Goal: Task Accomplishment & Management: Complete application form

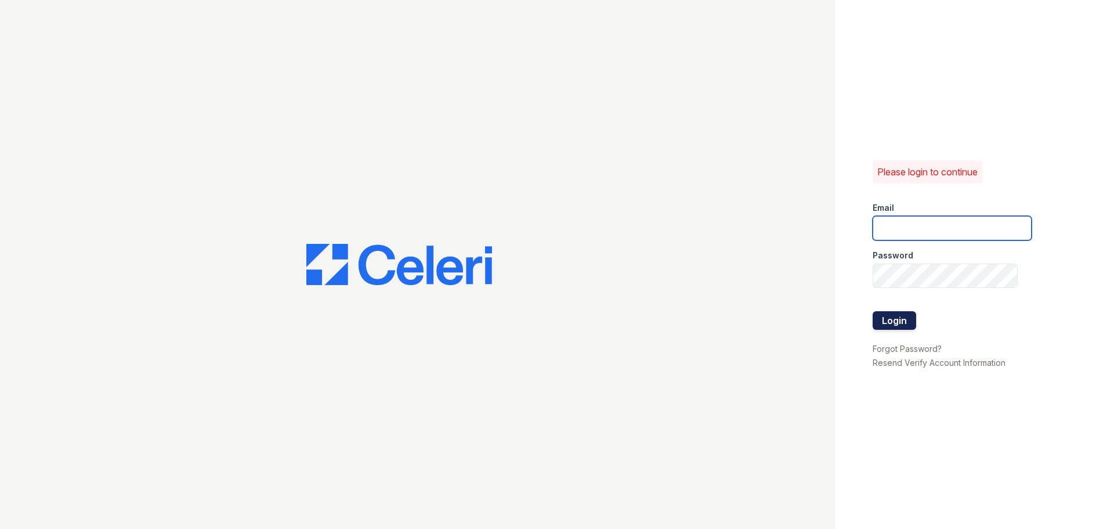
type input "[EMAIL_ADDRESS][DOMAIN_NAME]"
click at [893, 316] on button "Login" at bounding box center [895, 320] width 44 height 19
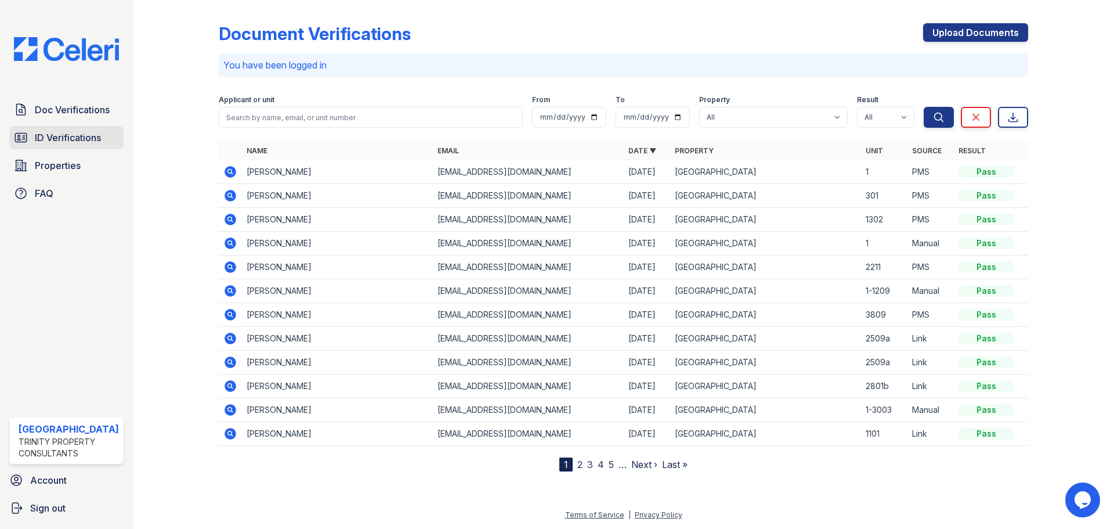
click at [59, 133] on span "ID Verifications" at bounding box center [68, 138] width 66 height 14
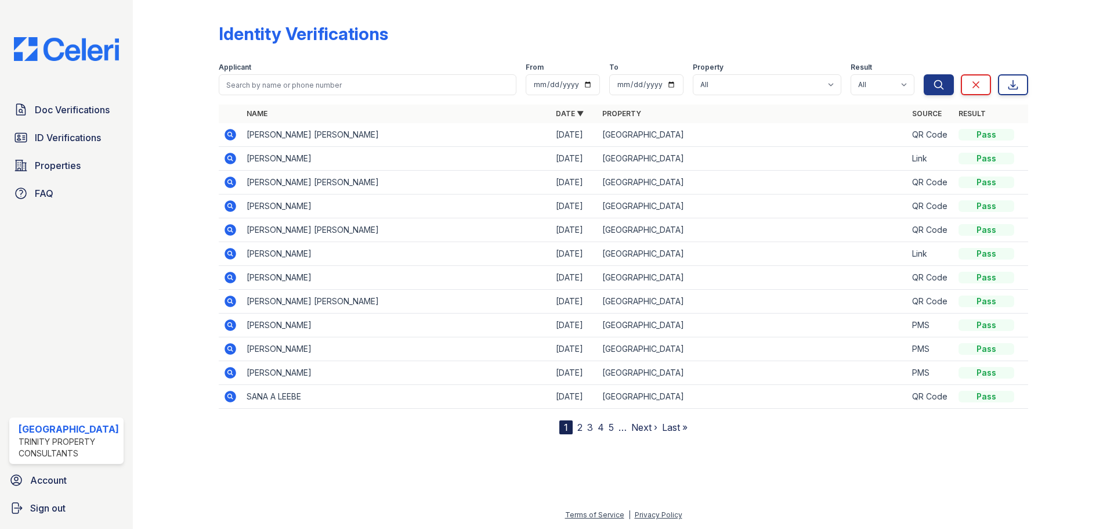
click at [227, 154] on icon at bounding box center [231, 159] width 12 height 12
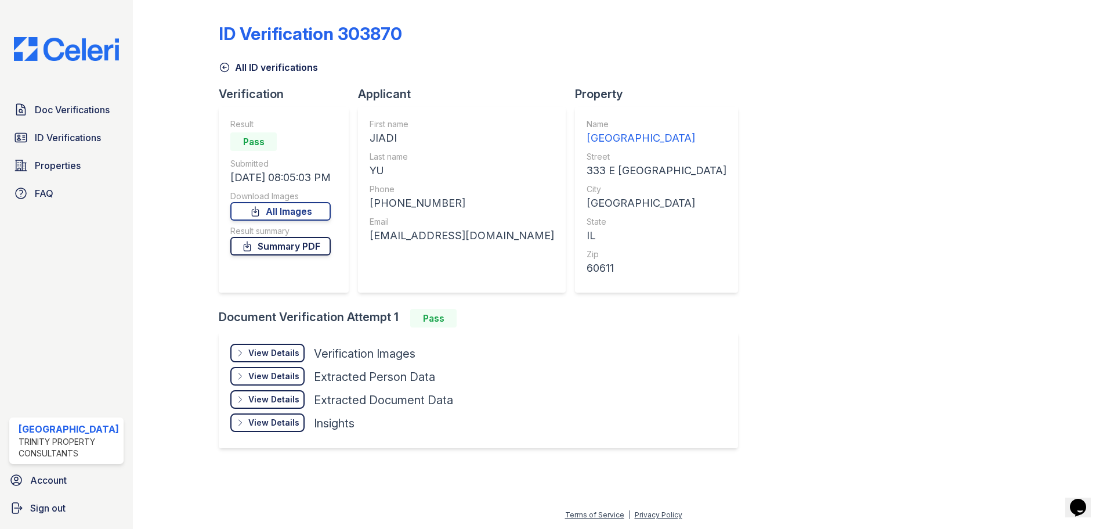
click at [299, 244] on link "Summary PDF" at bounding box center [280, 246] width 100 height 19
click at [31, 112] on link "Doc Verifications" at bounding box center [66, 109] width 114 height 23
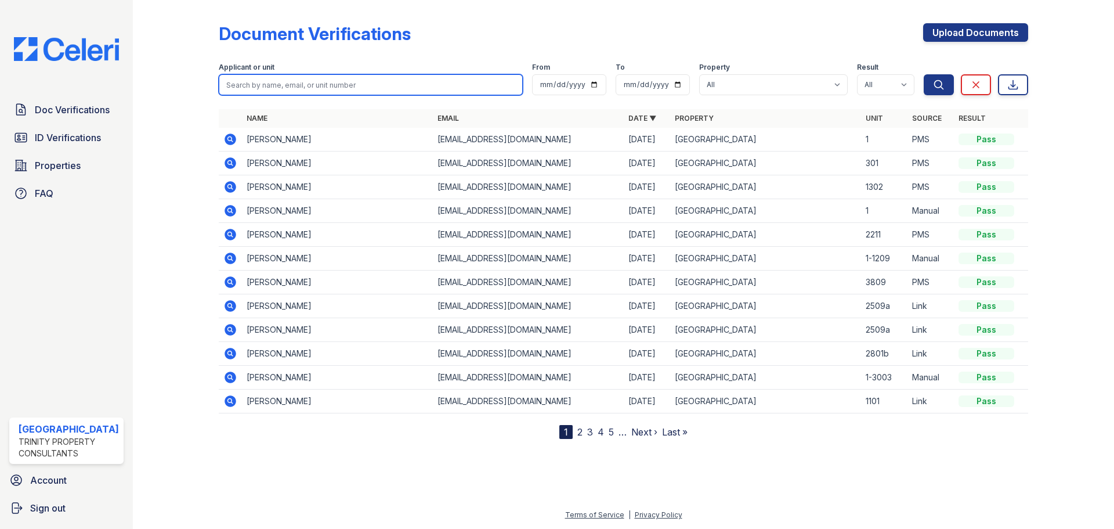
click at [243, 84] on input "search" at bounding box center [371, 84] width 304 height 21
type input "[PERSON_NAME]"
click at [924, 74] on button "Search" at bounding box center [939, 84] width 30 height 21
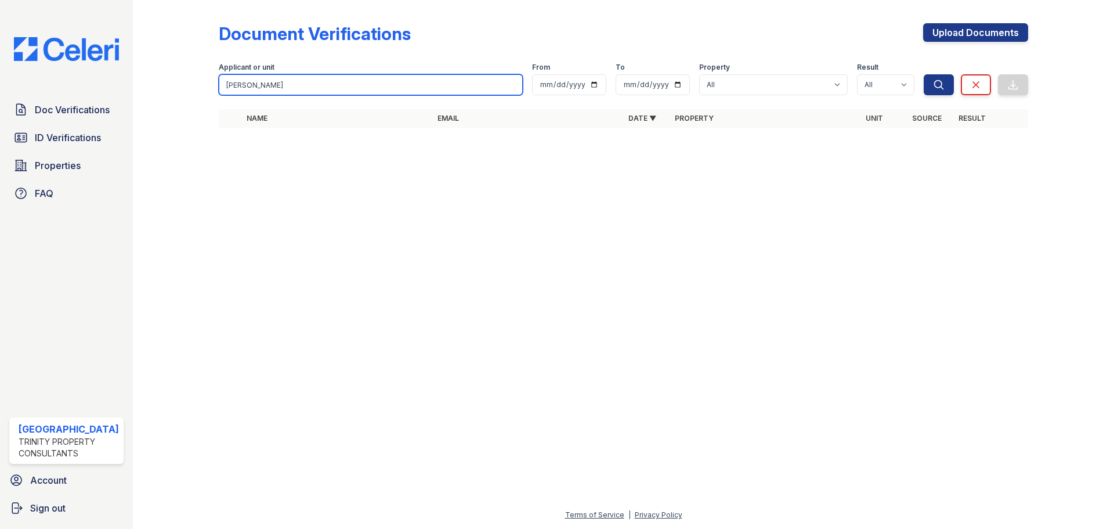
drag, startPoint x: 259, startPoint y: 85, endPoint x: 212, endPoint y: 84, distance: 46.4
click at [212, 84] on div "Document Verifications Upload Documents Filter Applicant or unit [PERSON_NAME] …" at bounding box center [623, 79] width 944 height 158
type input "[PERSON_NAME]"
click at [924, 74] on button "Search" at bounding box center [939, 84] width 30 height 21
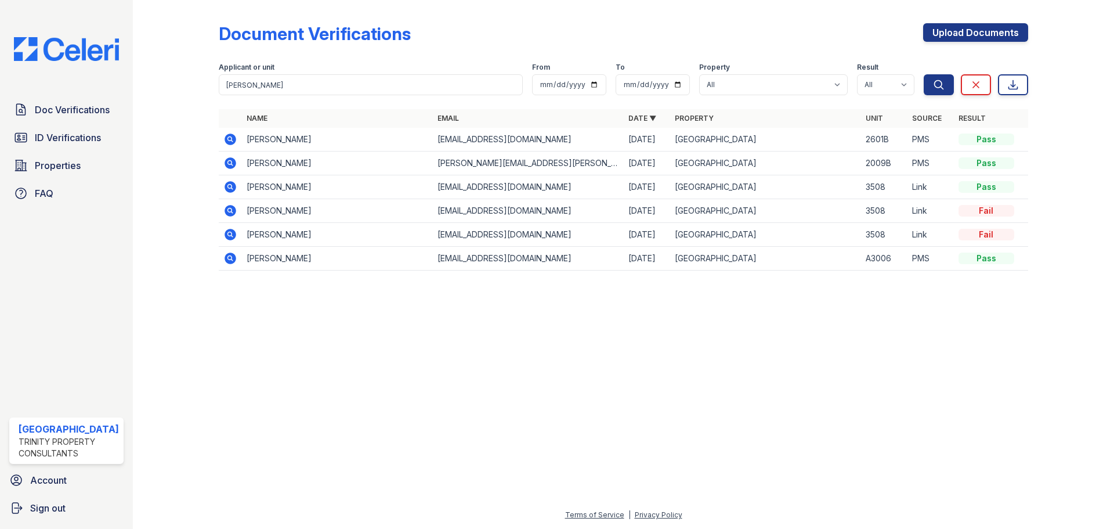
click at [228, 164] on icon at bounding box center [230, 163] width 14 height 14
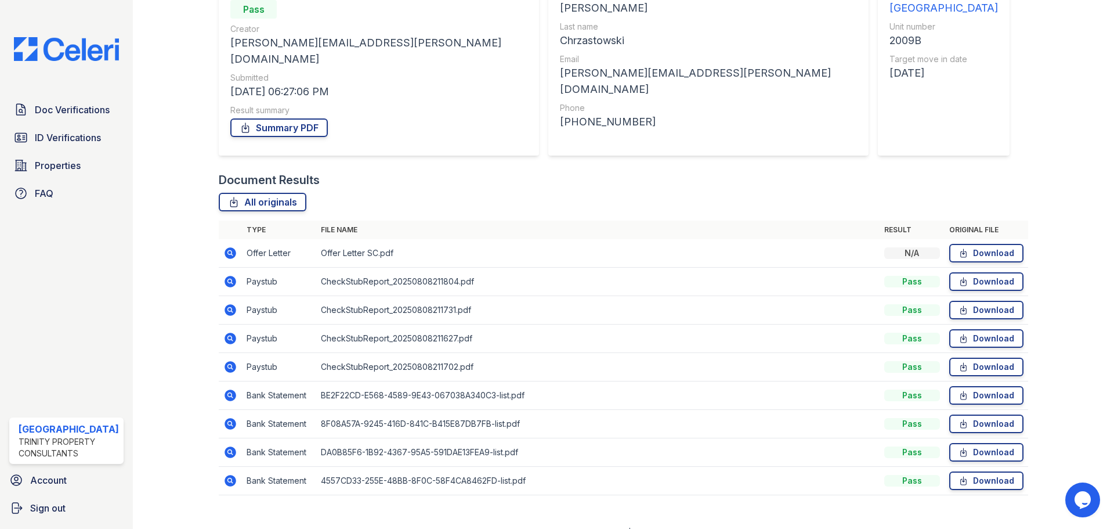
scroll to position [131, 0]
click at [972, 271] on link "Download" at bounding box center [986, 280] width 74 height 19
click at [966, 385] on link "Download" at bounding box center [986, 394] width 74 height 19
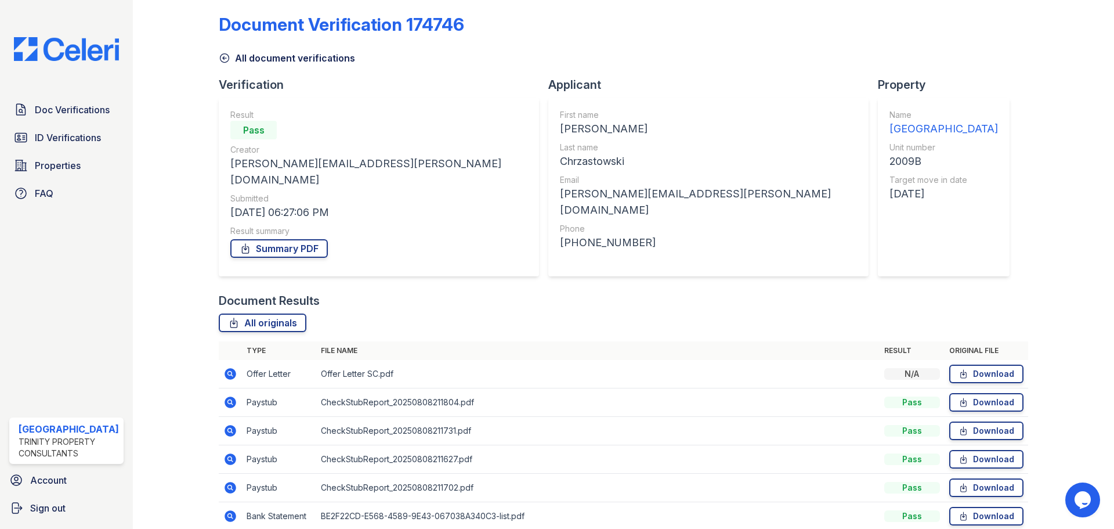
scroll to position [0, 0]
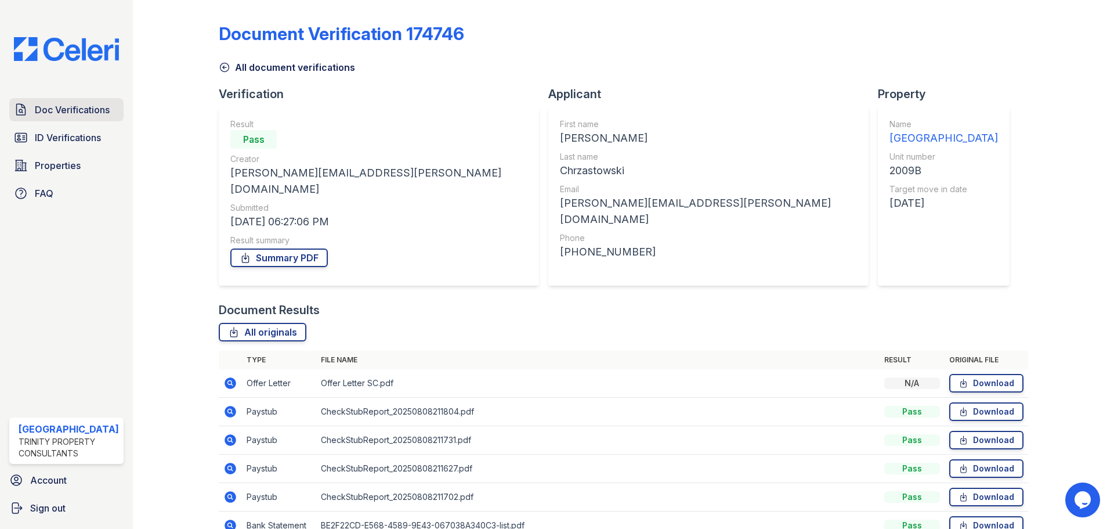
click at [50, 117] on link "Doc Verifications" at bounding box center [66, 109] width 114 height 23
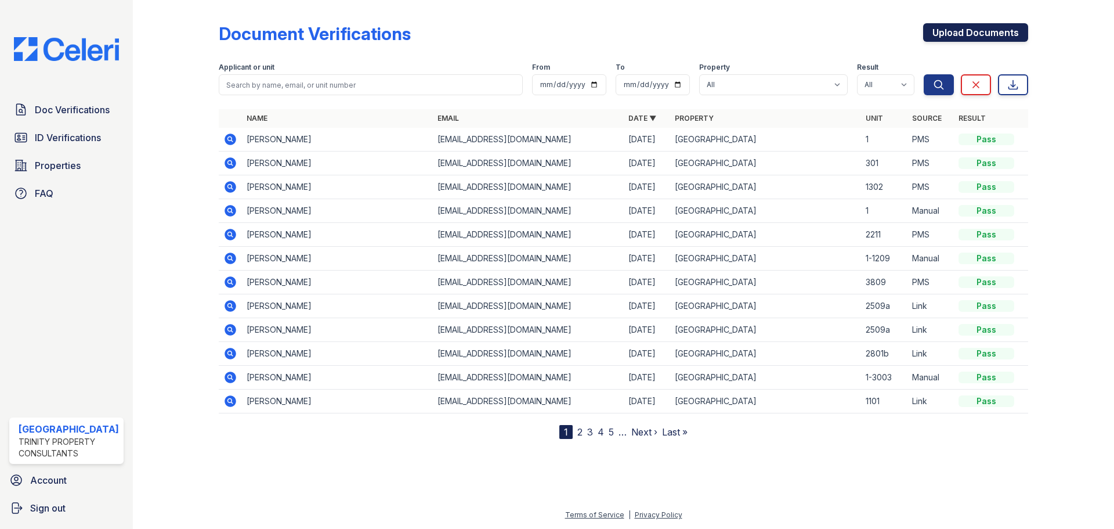
click at [943, 33] on link "Upload Documents" at bounding box center [975, 32] width 105 height 19
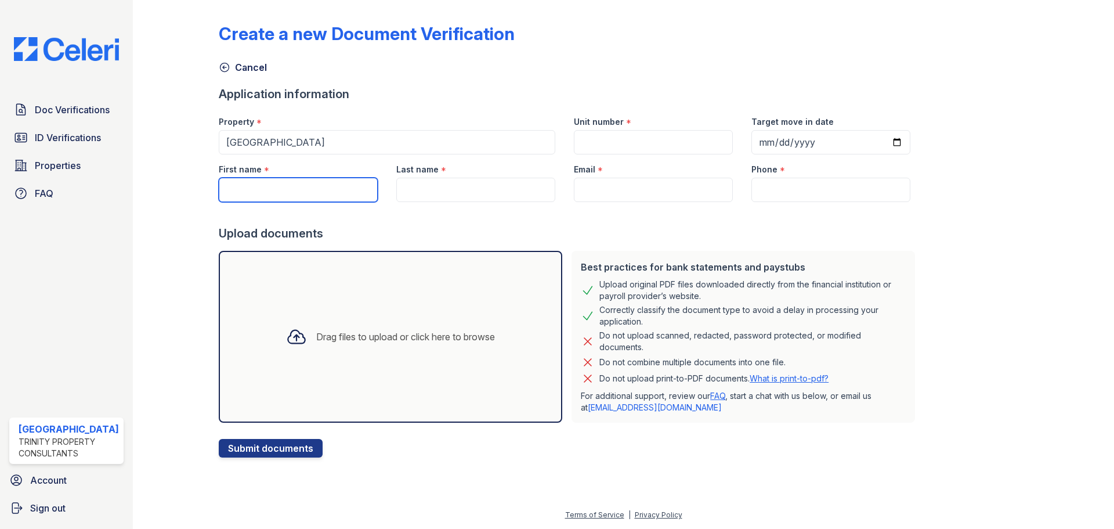
click at [259, 189] on input "First name" at bounding box center [298, 190] width 159 height 24
type input "Suzanne"
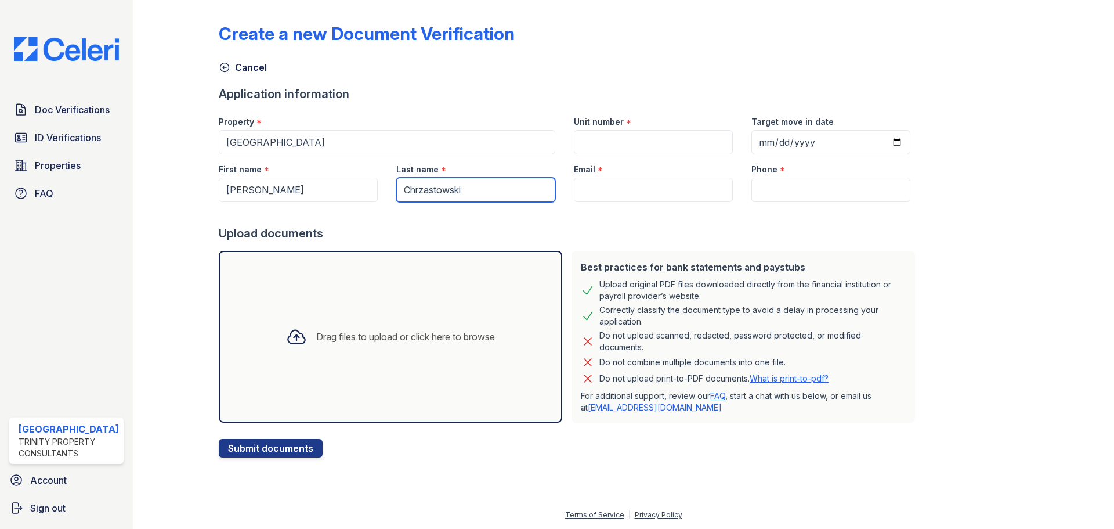
type input "Chrzastowski"
paste input "suemac1221@att.net"
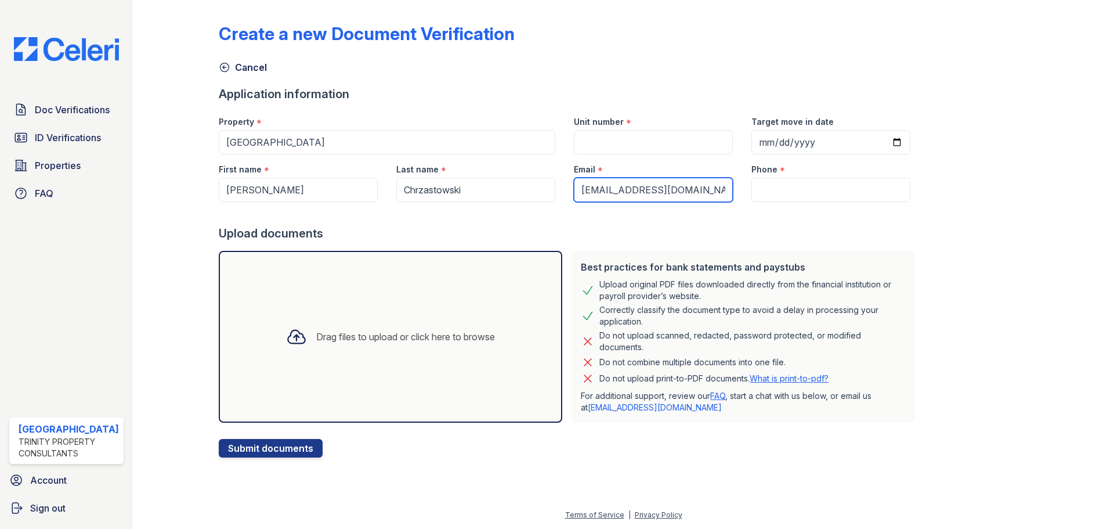
type input "suemac1221@att.net"
click at [579, 135] on input "Unit number" at bounding box center [653, 142] width 159 height 24
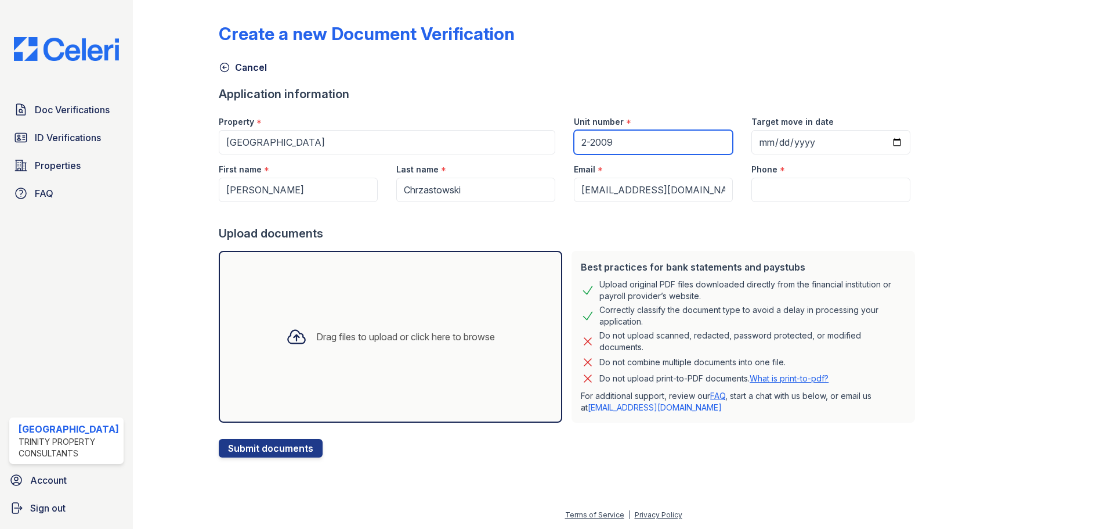
type input "2-2009"
click at [754, 137] on input "Target move in date" at bounding box center [830, 142] width 159 height 24
type input "2025-10-05"
click at [763, 187] on input "Phone" at bounding box center [830, 190] width 159 height 24
paste input "312) 480-1798"
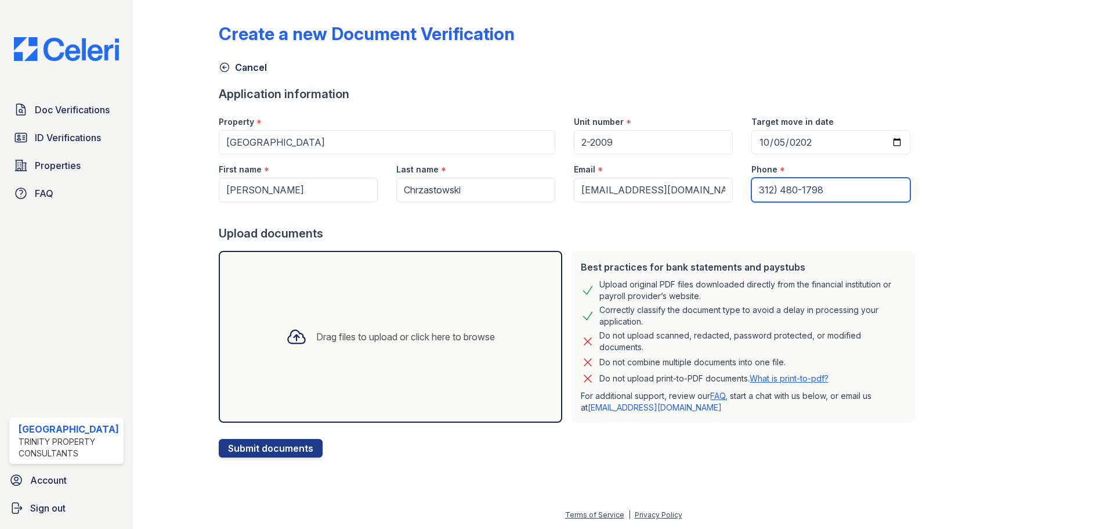
type input "312) 480-1798"
click at [324, 337] on div "Drag files to upload or click here to browse" at bounding box center [405, 337] width 179 height 14
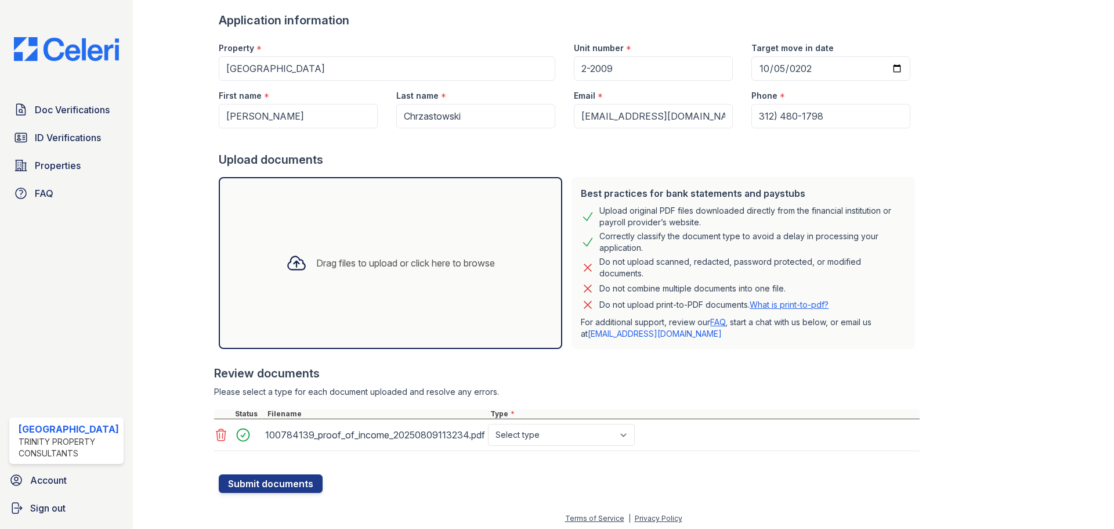
scroll to position [77, 0]
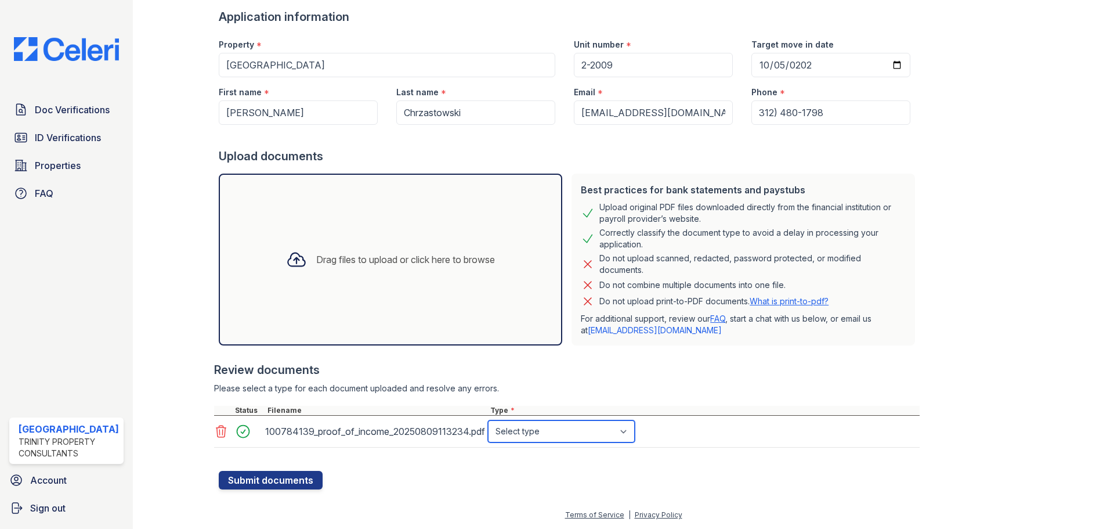
click at [586, 435] on select "Select type Paystub Bank Statement Offer Letter Tax Documents Benefit Award Let…" at bounding box center [561, 431] width 147 height 22
select select "bank_statement"
click at [488, 420] on select "Select type Paystub Bank Statement Offer Letter Tax Documents Benefit Award Let…" at bounding box center [561, 431] width 147 height 22
click at [218, 433] on icon at bounding box center [221, 431] width 10 height 12
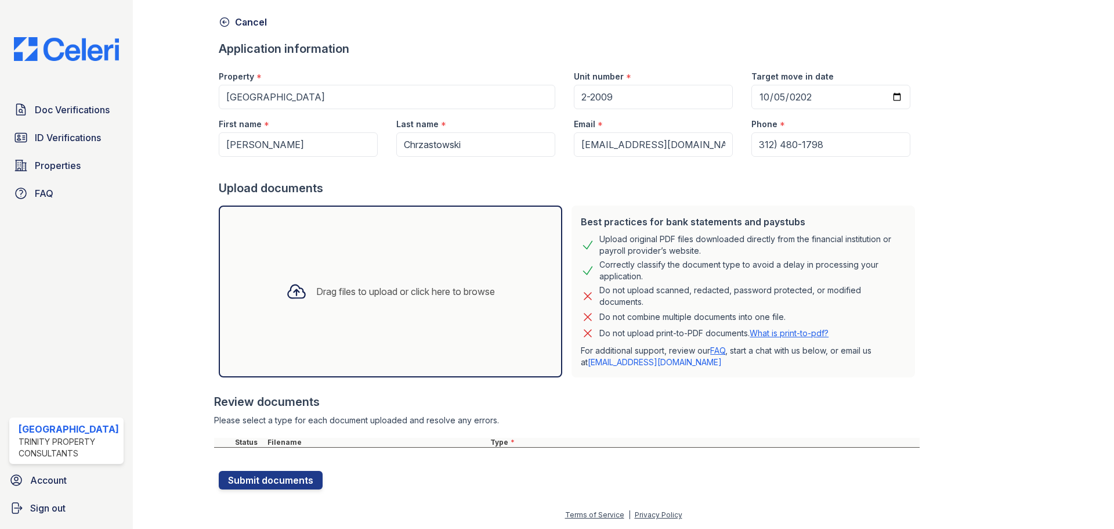
scroll to position [45, 0]
click at [288, 290] on icon at bounding box center [296, 291] width 17 height 13
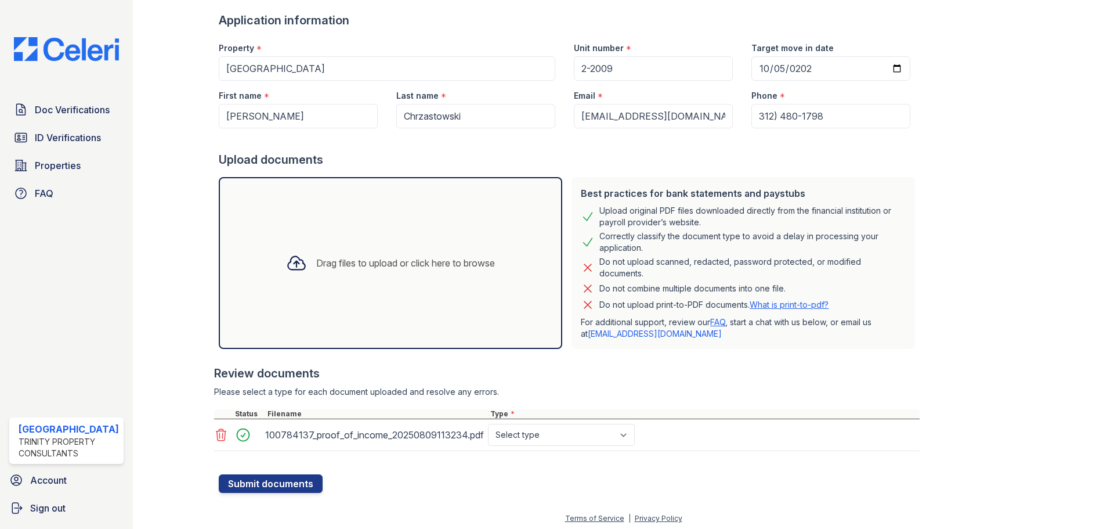
scroll to position [77, 0]
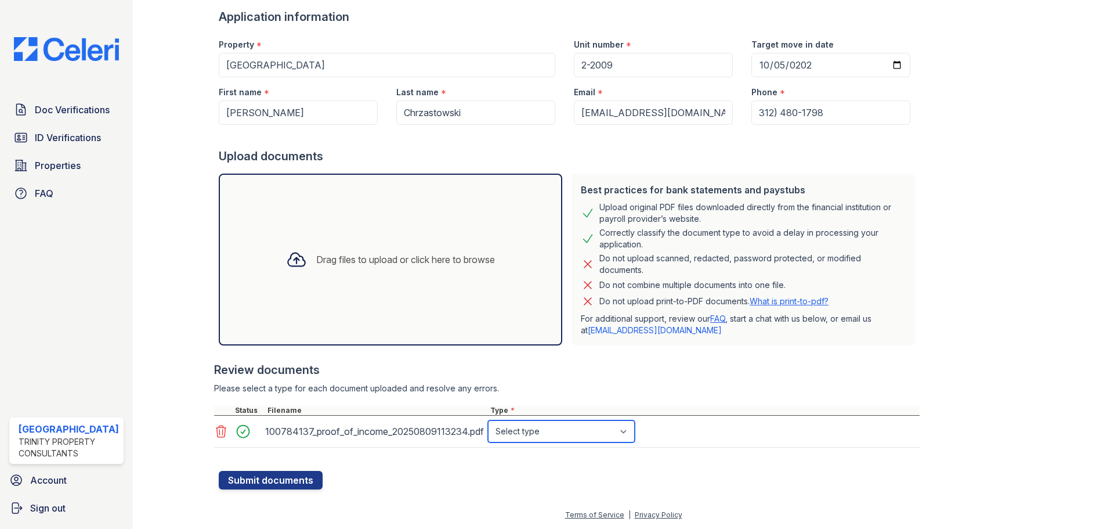
click at [584, 430] on select "Select type Paystub Bank Statement Offer Letter Tax Documents Benefit Award Let…" at bounding box center [561, 431] width 147 height 22
select select "bank_statement"
click at [488, 420] on select "Select type Paystub Bank Statement Offer Letter Tax Documents Benefit Award Let…" at bounding box center [561, 431] width 147 height 22
click at [388, 261] on div "Drag files to upload or click here to browse" at bounding box center [405, 259] width 179 height 14
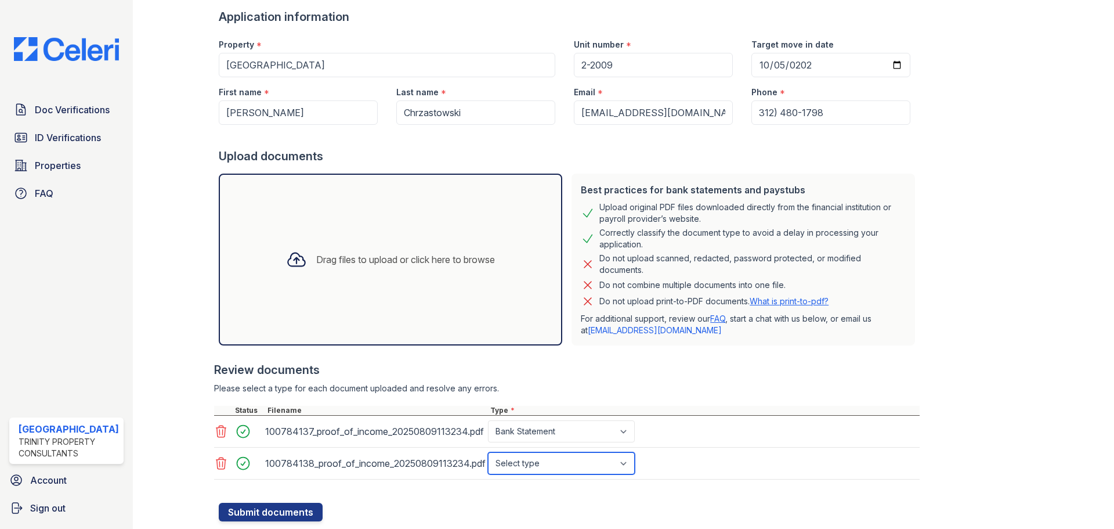
click at [594, 467] on select "Select type Paystub Bank Statement Offer Letter Tax Documents Benefit Award Let…" at bounding box center [561, 463] width 147 height 22
select select "bank_statement"
click at [488, 452] on select "Select type Paystub Bank Statement Offer Letter Tax Documents Benefit Award Let…" at bounding box center [561, 463] width 147 height 22
click at [316, 259] on div "Drag files to upload or click here to browse" at bounding box center [405, 259] width 179 height 14
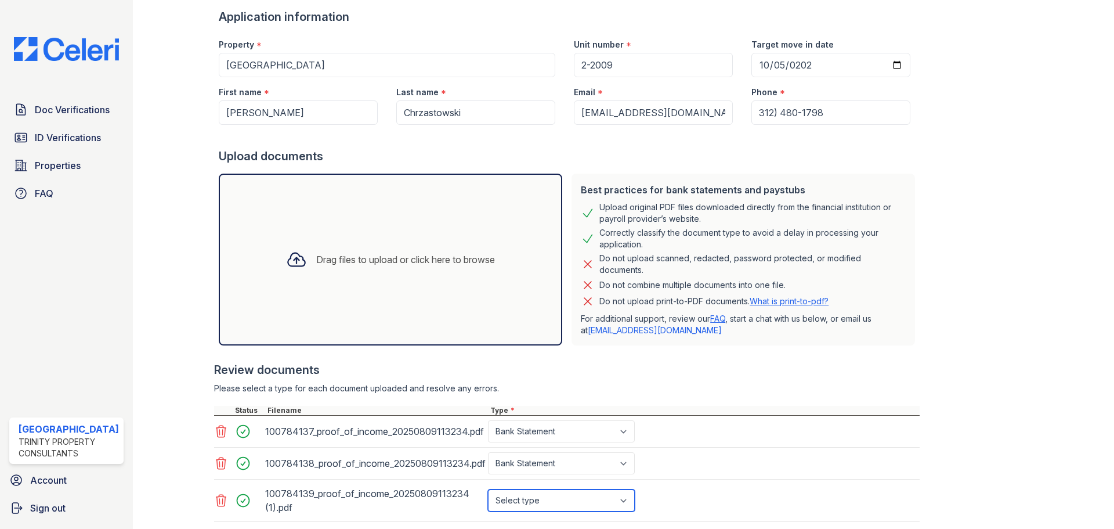
click at [536, 501] on select "Select type Paystub Bank Statement Offer Letter Tax Documents Benefit Award Let…" at bounding box center [561, 500] width 147 height 22
select select "bank_statement"
click at [488, 489] on select "Select type Paystub Bank Statement Offer Letter Tax Documents Benefit Award Let…" at bounding box center [561, 500] width 147 height 22
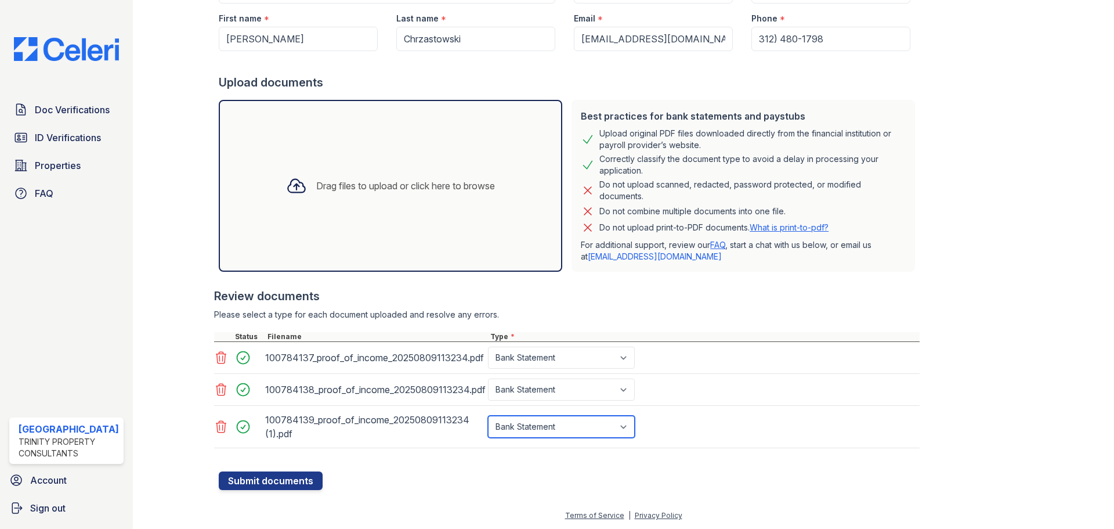
scroll to position [151, 0]
click at [267, 481] on button "Submit documents" at bounding box center [271, 480] width 104 height 19
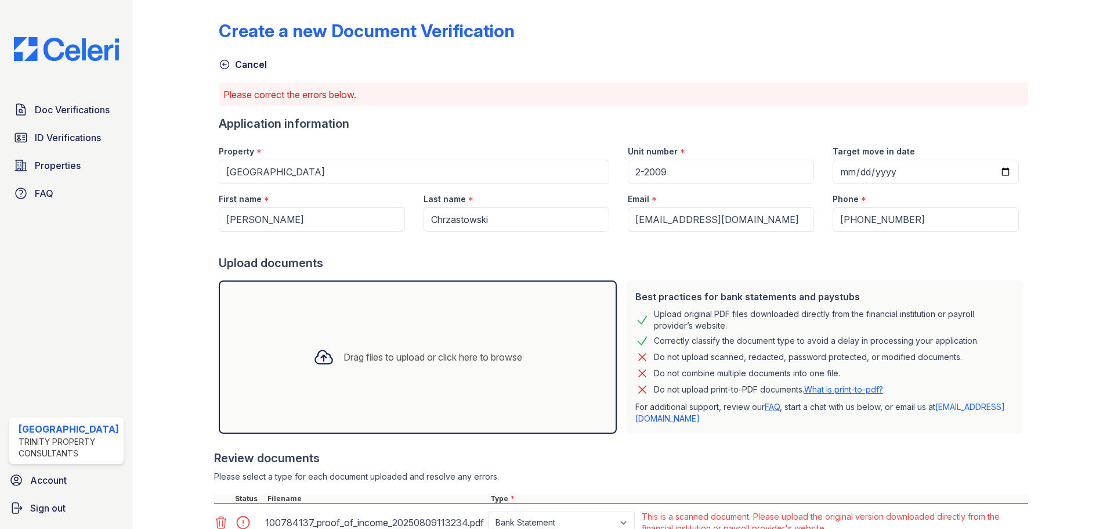
scroll to position [0, 0]
